Goal: Information Seeking & Learning: Check status

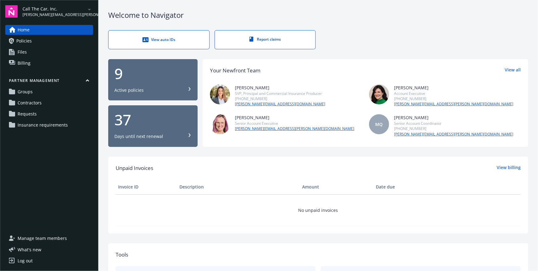
click at [31, 112] on span "Requests" at bounding box center [27, 114] width 19 height 10
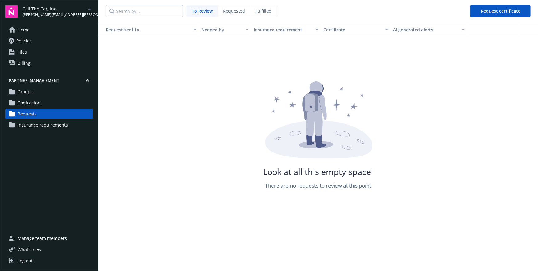
click at [222, 13] on div "Requested" at bounding box center [234, 11] width 32 height 12
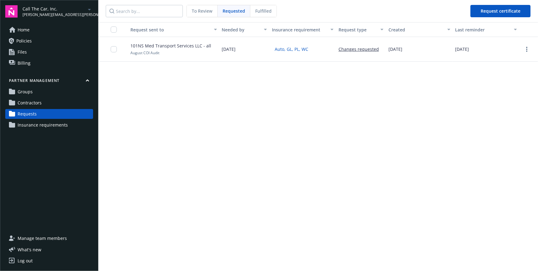
click at [27, 98] on span "Contractors" at bounding box center [30, 103] width 24 height 10
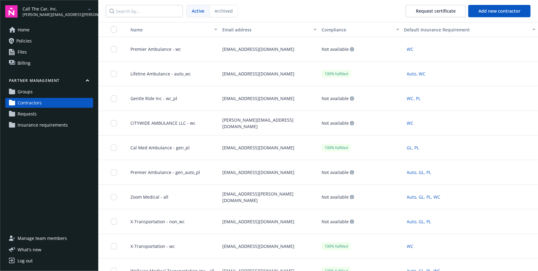
click at [326, 34] on button "Compliance" at bounding box center [360, 29] width 83 height 15
click at [398, 32] on div "button" at bounding box center [398, 30] width 3 height 14
click at [395, 31] on div "Compliance" at bounding box center [360, 30] width 77 height 6
click at [397, 29] on div "button" at bounding box center [398, 30] width 3 height 14
click at [393, 28] on div "Compliance" at bounding box center [360, 30] width 77 height 6
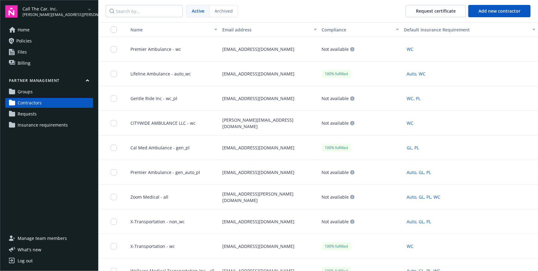
click at [346, 28] on div "Compliance" at bounding box center [357, 30] width 70 height 6
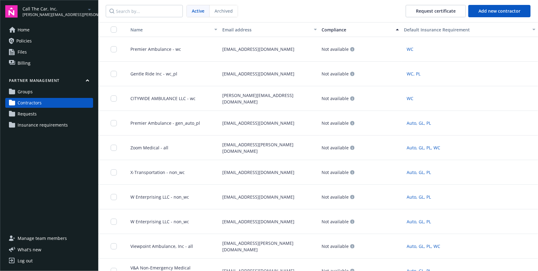
click at [346, 28] on div "Compliance" at bounding box center [357, 30] width 70 height 6
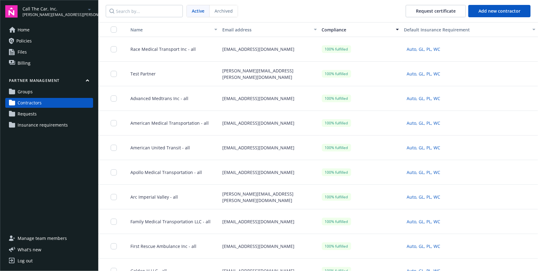
click at [346, 28] on div "Compliance" at bounding box center [357, 30] width 70 height 6
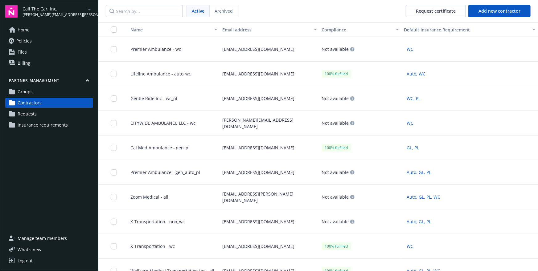
click at [346, 28] on div "Compliance" at bounding box center [357, 30] width 70 height 6
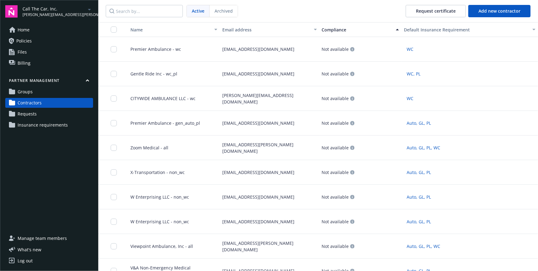
click at [346, 28] on div "Compliance" at bounding box center [357, 30] width 70 height 6
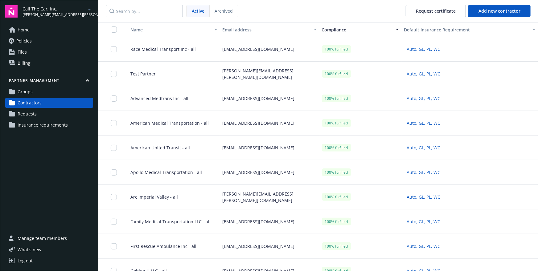
click at [192, 47] on span "Race Medical Transport Inc - all" at bounding box center [161, 49] width 70 height 6
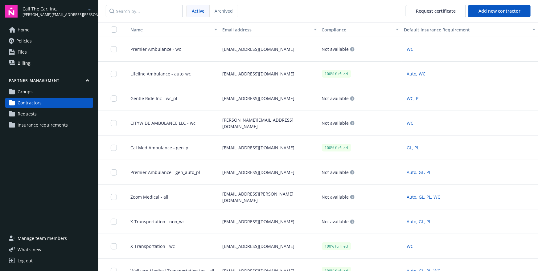
click at [174, 73] on span "Lifeline Ambulance - auto_wc" at bounding box center [158, 74] width 65 height 6
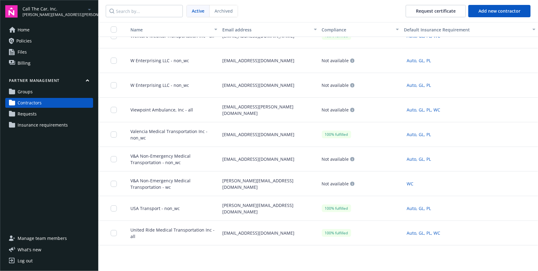
scroll to position [287, 0]
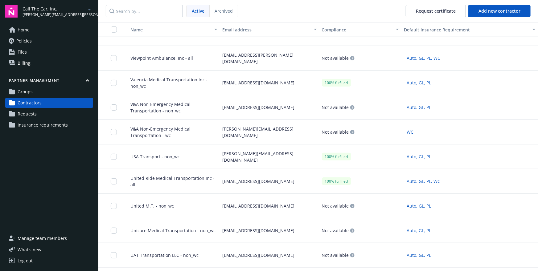
click at [194, 177] on div "United Ride Medical Transportation Inc - all" at bounding box center [171, 181] width 97 height 25
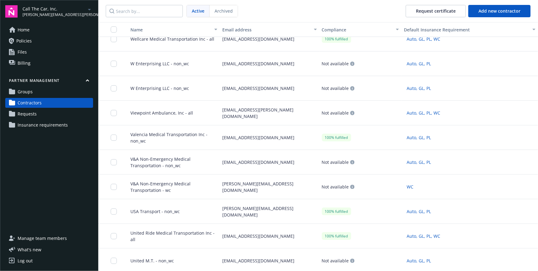
scroll to position [304, 0]
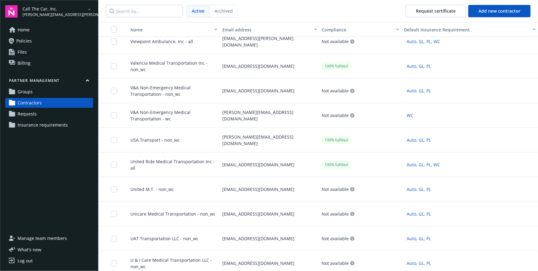
click at [181, 160] on div "United Ride Medical Transportation Inc - all" at bounding box center [171, 165] width 97 height 25
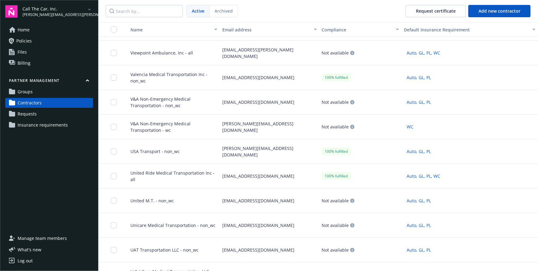
scroll to position [299, 0]
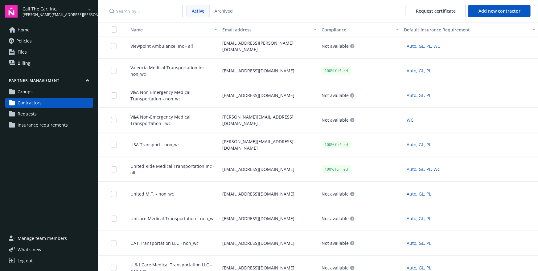
click at [234, 169] on div "[EMAIL_ADDRESS][DOMAIN_NAME]" at bounding box center [269, 169] width 99 height 25
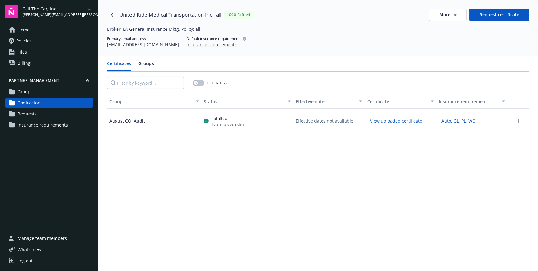
click at [220, 126] on div "18 alerts overriden" at bounding box center [227, 124] width 33 height 5
click at [227, 124] on div "18 alerts overriden" at bounding box center [227, 124] width 33 height 5
click at [114, 17] on link "Navigate back" at bounding box center [112, 15] width 10 height 10
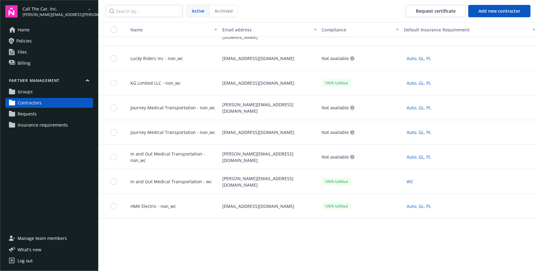
scroll to position [2214, 0]
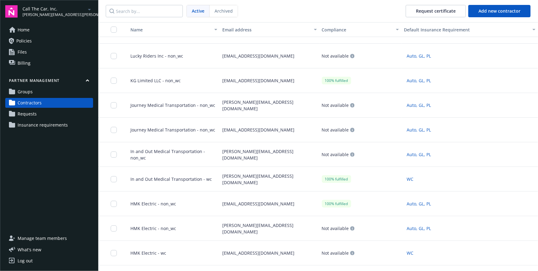
click at [240, 179] on div "[PERSON_NAME][EMAIL_ADDRESS][DOMAIN_NAME]" at bounding box center [269, 179] width 99 height 25
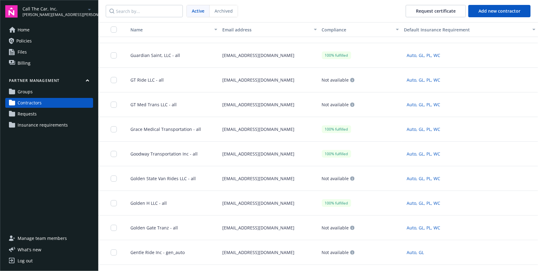
scroll to position [4814, 0]
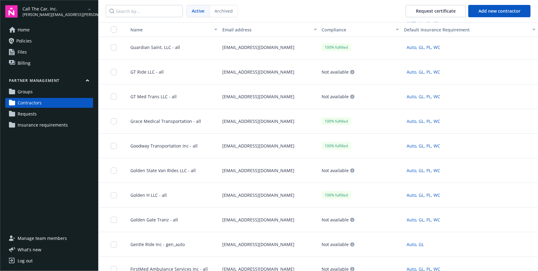
click at [254, 150] on div "[EMAIL_ADDRESS][DOMAIN_NAME]" at bounding box center [269, 146] width 99 height 25
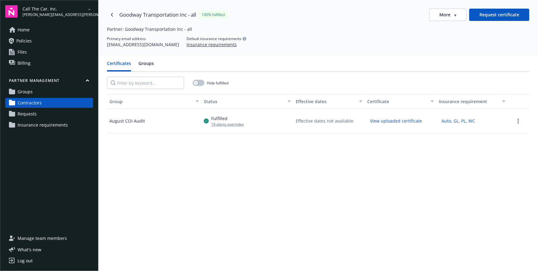
click at [221, 117] on div "Fulfilled" at bounding box center [227, 118] width 33 height 6
click at [231, 125] on div "19 alerts overriden" at bounding box center [227, 124] width 33 height 5
click at [518, 121] on circle "more" at bounding box center [518, 121] width 1 height 1
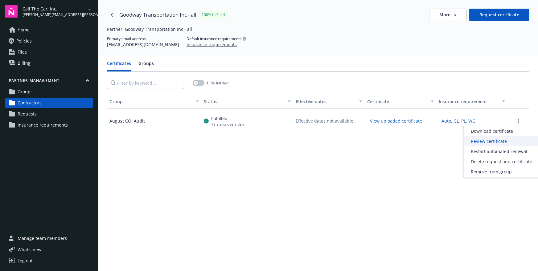
click at [490, 144] on div "Review certificate" at bounding box center [502, 141] width 76 height 10
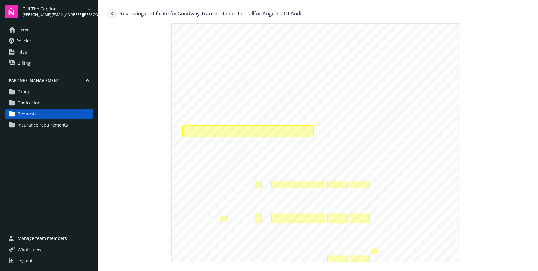
click at [111, 15] on link "Navigate back" at bounding box center [112, 14] width 10 height 10
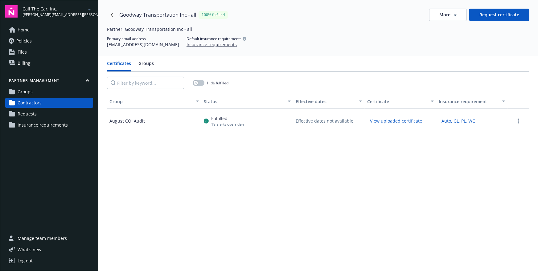
click at [111, 15] on icon "Navigate back" at bounding box center [112, 15] width 4 height 4
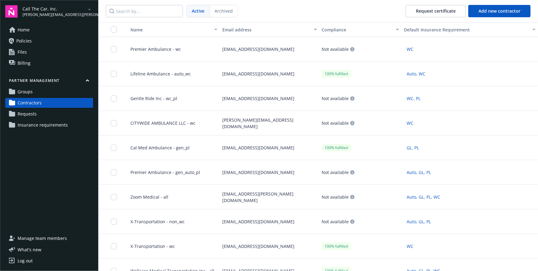
click at [332, 34] on button "Compliance" at bounding box center [361, 29] width 82 height 15
click at [349, 31] on div "Compliance" at bounding box center [357, 30] width 70 height 6
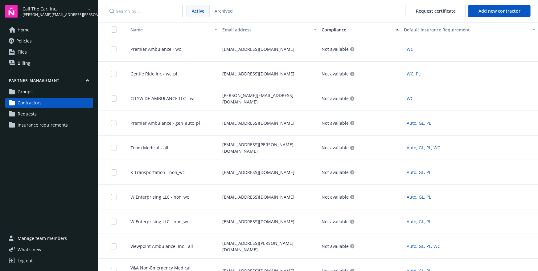
click at [349, 31] on div "Compliance" at bounding box center [357, 30] width 70 height 6
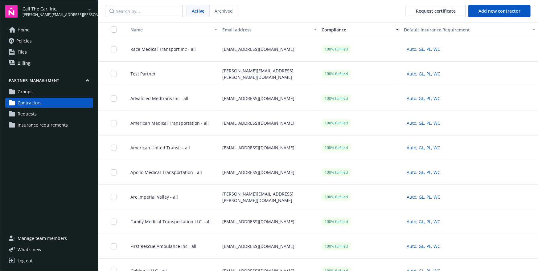
scroll to position [179, 0]
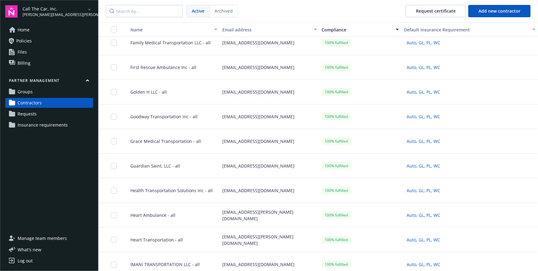
click at [273, 175] on div "[EMAIL_ADDRESS][DOMAIN_NAME]" at bounding box center [269, 166] width 99 height 25
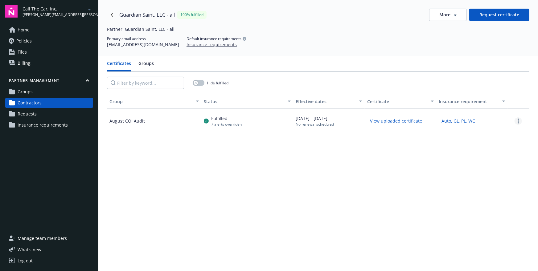
click at [518, 124] on link "more" at bounding box center [518, 121] width 7 height 7
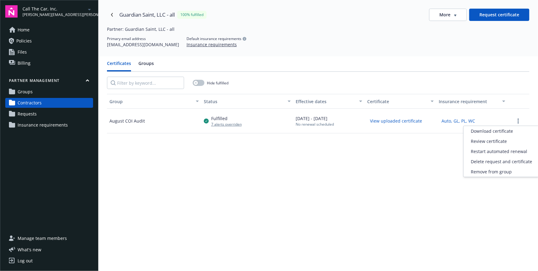
click at [349, 22] on div "Guardian Saint, LLC - all 100% fulfilled More Request certificate Partner: Guar…" at bounding box center [318, 28] width 440 height 56
